Goal: Find specific page/section: Find specific page/section

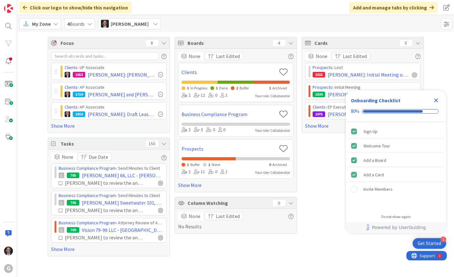
click at [435, 100] on icon "Close Checklist" at bounding box center [436, 101] width 8 height 8
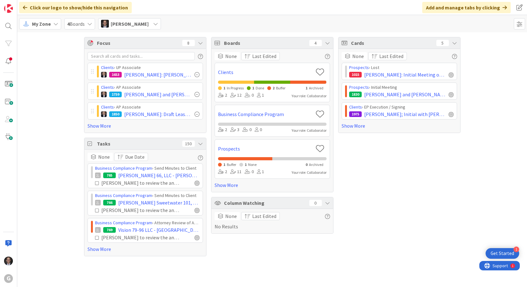
click at [42, 25] on span "My Zone" at bounding box center [41, 24] width 19 height 8
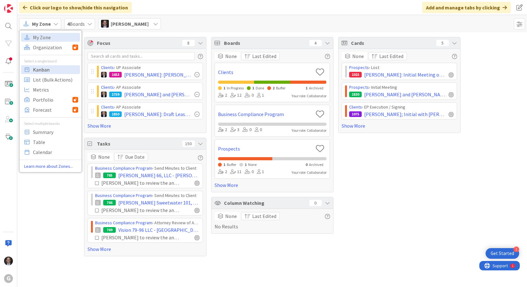
click at [41, 70] on span "Kanban" at bounding box center [55, 69] width 45 height 9
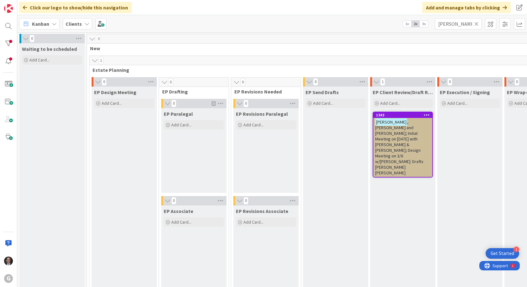
click at [454, 22] on icon at bounding box center [476, 24] width 4 height 6
click at [454, 27] on input "text" at bounding box center [458, 23] width 47 height 11
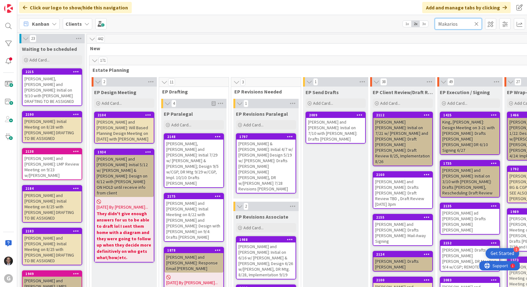
type input "Makarios"
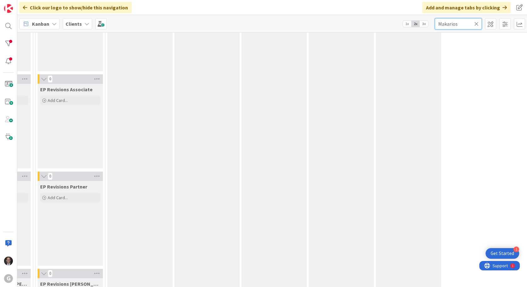
scroll to position [0, 196]
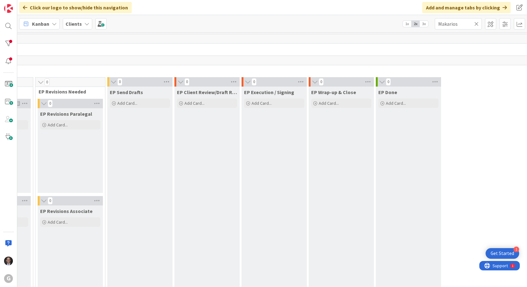
click at [454, 25] on icon at bounding box center [476, 24] width 4 height 6
click at [454, 25] on input "text" at bounding box center [458, 23] width 47 height 11
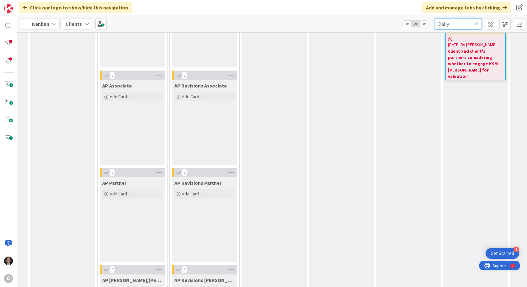
scroll to position [439, 196]
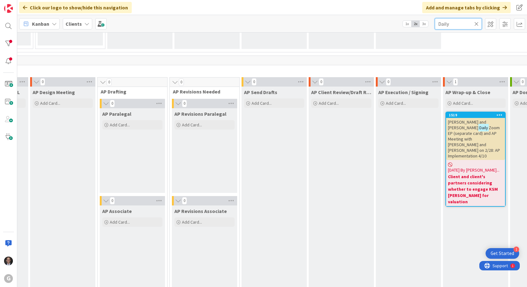
type input "Daily"
click at [454, 136] on span "Zoom EP (separate card) and AP Meeting with [PERSON_NAME] and [PERSON_NAME] on …" at bounding box center [474, 142] width 52 height 34
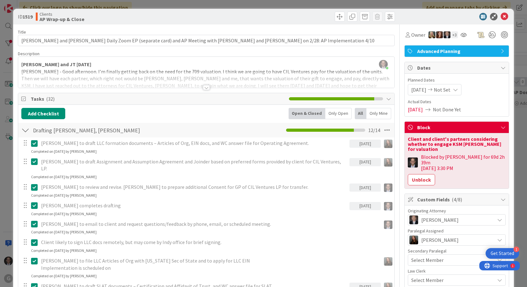
click at [21, 63] on div "[PERSON_NAME] just joined [PERSON_NAME] and JT [DATE] [PERSON_NAME] - Good afte…" at bounding box center [206, 72] width 376 height 31
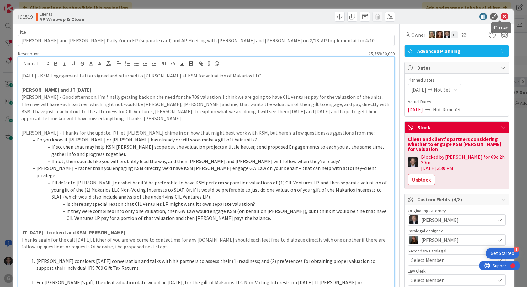
click at [454, 16] on icon at bounding box center [504, 17] width 8 height 8
